Goal: Task Accomplishment & Management: Complete application form

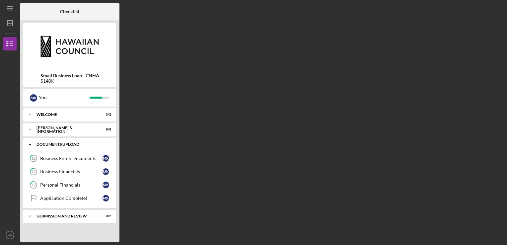
click at [90, 147] on div "Icon/Expander DOCUMENTS UPLOAD 0 / 4" at bounding box center [69, 145] width 93 height 14
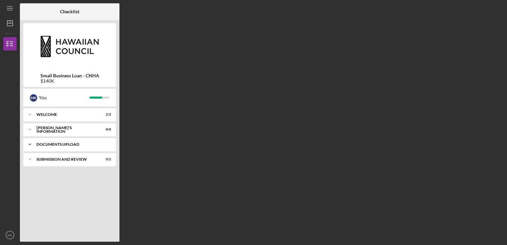
click at [90, 147] on div "Icon/Expander DOCUMENTS UPLOAD 0 / 4" at bounding box center [69, 144] width 93 height 13
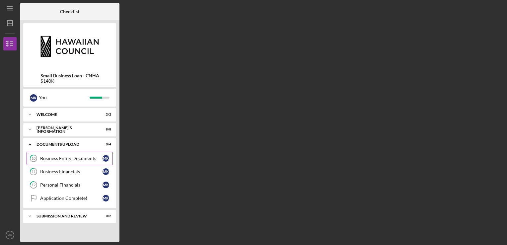
click at [89, 159] on div "Business Entity Documents" at bounding box center [71, 158] width 62 height 5
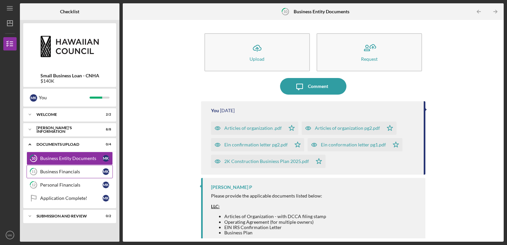
click at [54, 173] on div "Business Financials" at bounding box center [71, 171] width 62 height 5
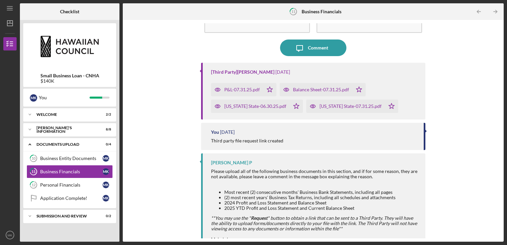
scroll to position [67, 0]
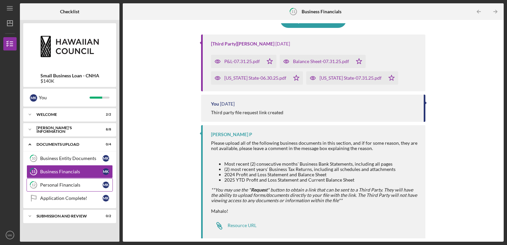
click at [76, 183] on div "Personal Financials" at bounding box center [71, 184] width 62 height 5
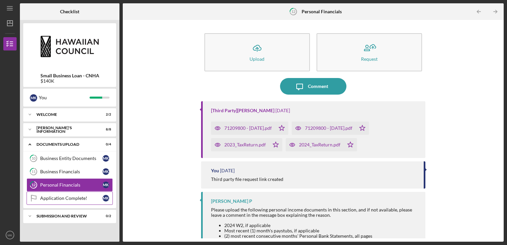
click at [82, 197] on div "Application Complete!" at bounding box center [71, 198] width 62 height 5
